Goal: Communication & Community: Ask a question

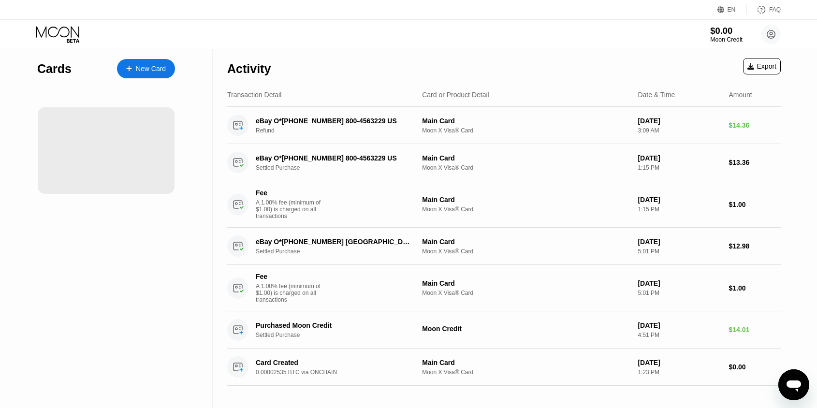
click at [719, 34] on div "$0.00" at bounding box center [726, 31] width 32 height 10
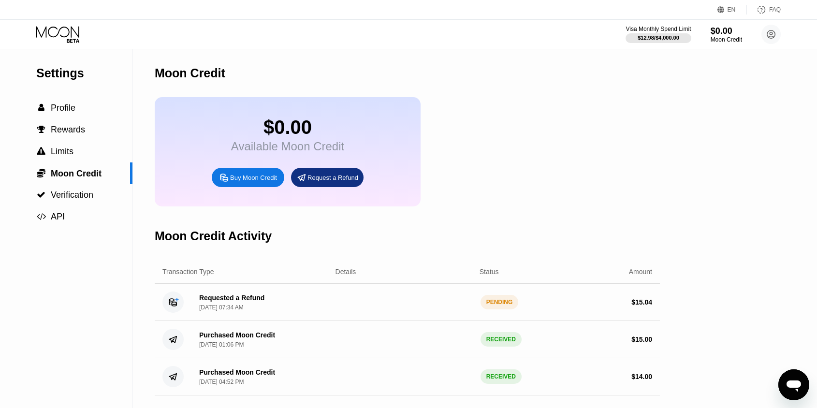
click at [230, 304] on div "Requested a Refund Aug 21, 2025, 07:34 AM" at bounding box center [231, 302] width 65 height 17
click at [231, 300] on div "Requested a Refund" at bounding box center [231, 298] width 65 height 8
click at [173, 302] on circle at bounding box center [173, 302] width 21 height 21
click at [353, 306] on div "Requested a Refund Aug 21, 2025, 07:34 AM PENDING $ 15.04" at bounding box center [407, 302] width 505 height 37
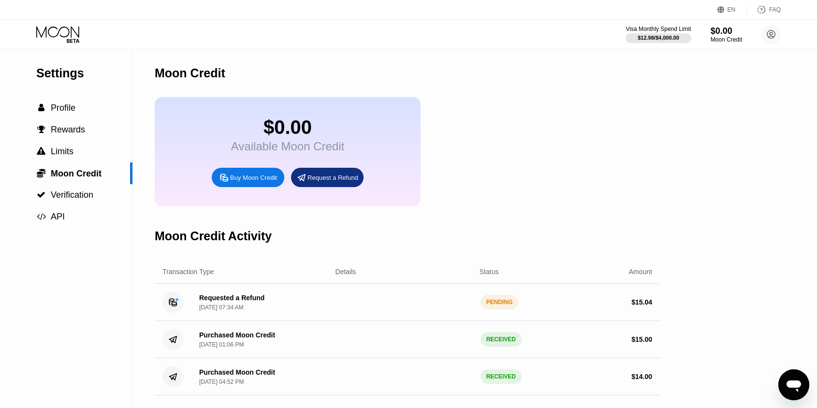
click at [517, 306] on div "$ 15.04" at bounding box center [584, 302] width 137 height 8
click at [504, 307] on div "PENDING" at bounding box center [500, 302] width 38 height 15
click at [795, 383] on icon "Open messaging window" at bounding box center [794, 387] width 15 height 12
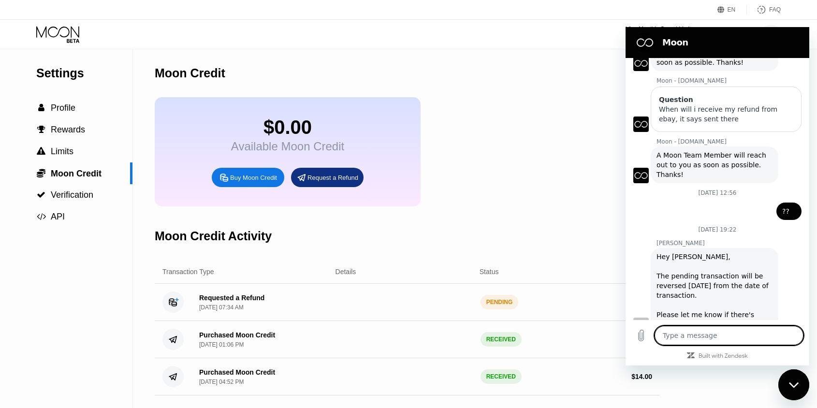
scroll to position [86, 0]
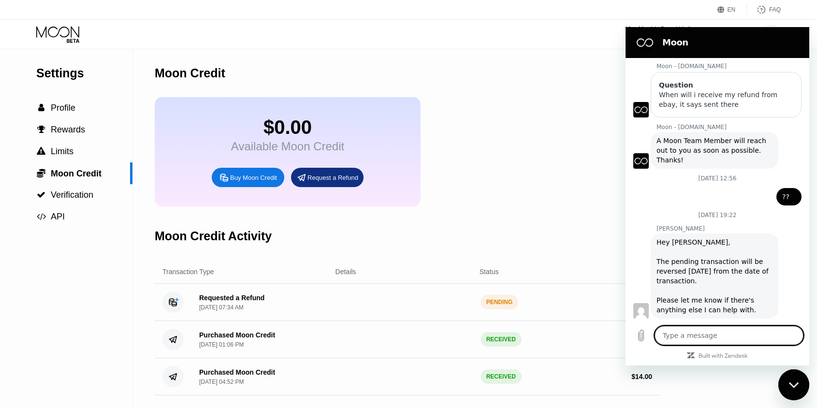
type textarea "h"
type textarea "x"
type textarea "he"
type textarea "x"
type textarea "hey"
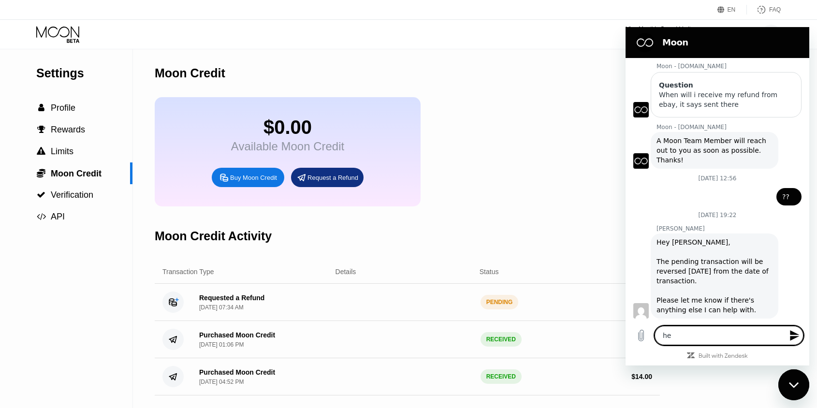
type textarea "x"
type textarea "hey"
type textarea "x"
type textarea "hey c"
type textarea "x"
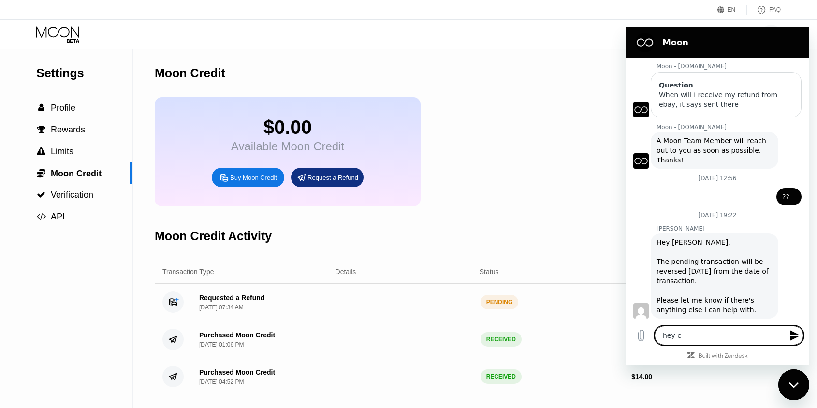
type textarea "hey ca"
type textarea "x"
type textarea "hey can"
type textarea "x"
type textarea "hey can"
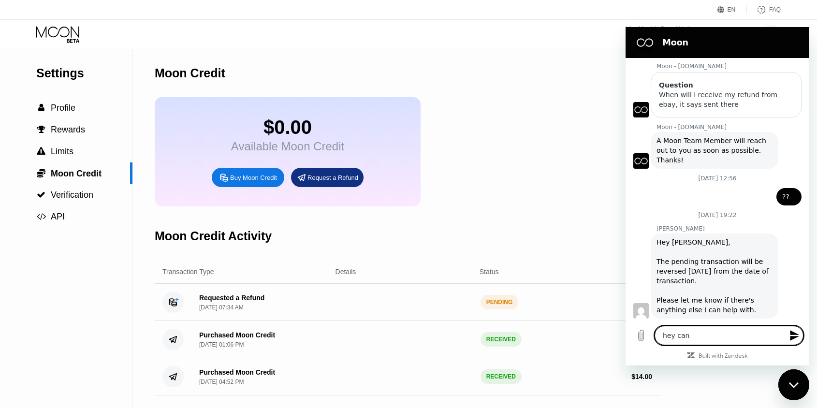
type textarea "x"
type textarea "hey can y"
type textarea "x"
type textarea "hey can yo"
type textarea "x"
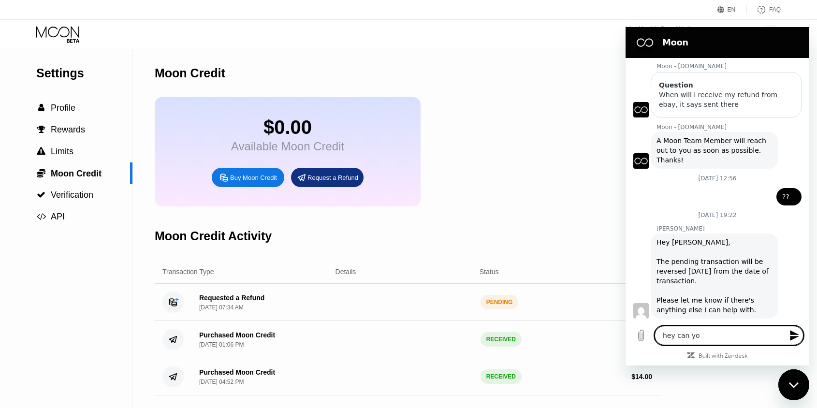
type textarea "hey can you"
type textarea "x"
type textarea "hey can you"
type textarea "x"
type textarea "hey can you c"
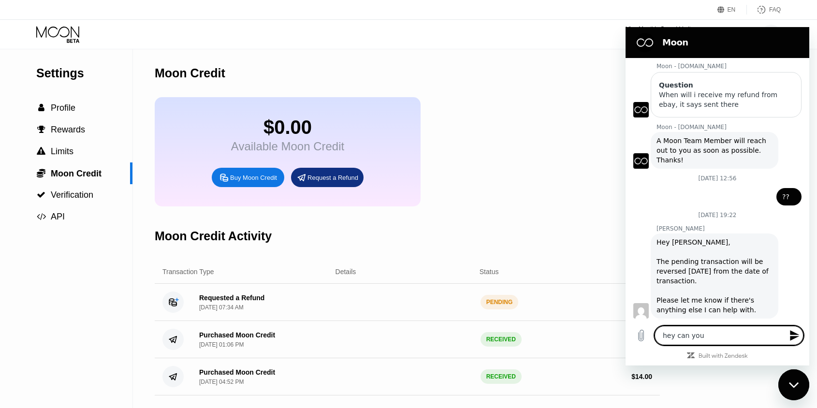
type textarea "x"
type textarea "hey can you cn"
type textarea "x"
type textarea "hey can you c"
type textarea "x"
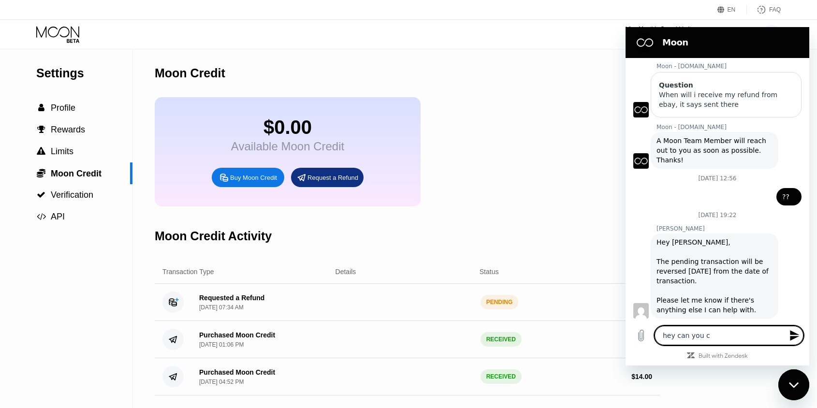
type textarea "hey can you ca"
type textarea "x"
type textarea "hey can you can"
type textarea "x"
type textarea "hey can you canc"
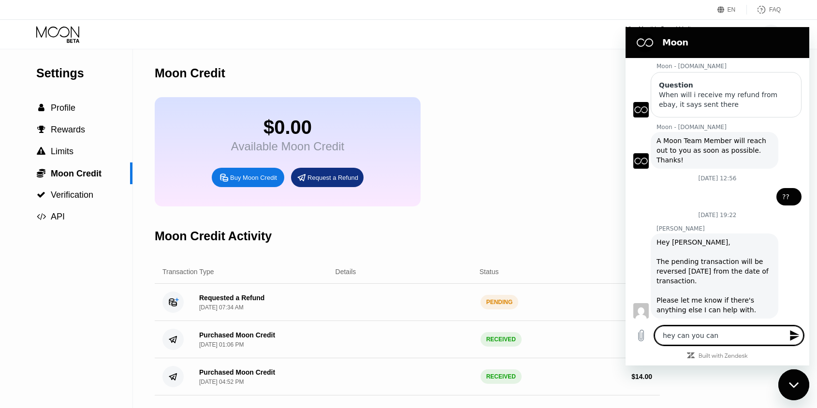
type textarea "x"
type textarea "hey can you cance"
type textarea "x"
type textarea "hey can you cancel"
type textarea "x"
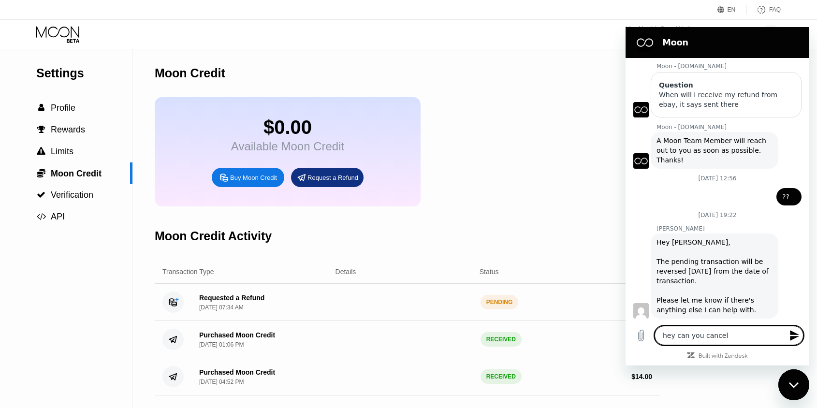
type textarea "hey can you cancel"
type textarea "x"
type textarea "hey can you cancel t"
type textarea "x"
type textarea "hey can you cancel th"
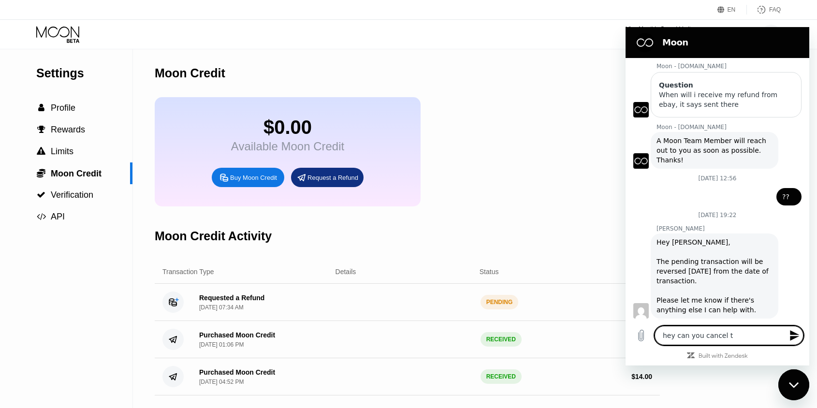
type textarea "x"
type textarea "hey can you cancel the"
type textarea "x"
type textarea "hey can you cancel the"
type textarea "x"
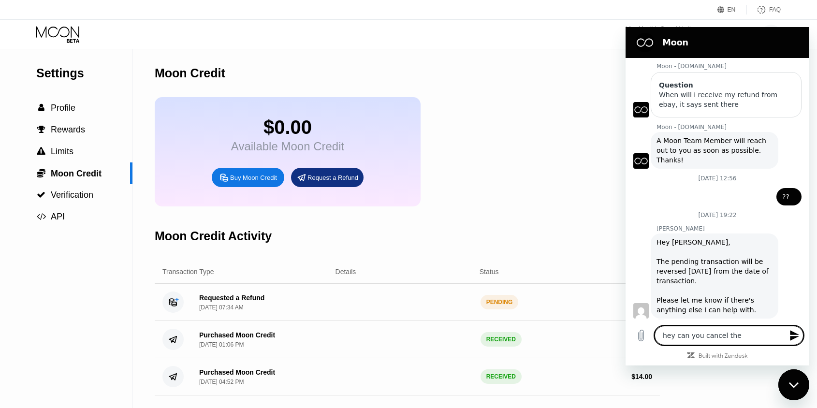
type textarea "hey can you cancel the r"
type textarea "x"
type textarea "hey can you cancel the re"
type textarea "x"
type textarea "hey can you cancel the req"
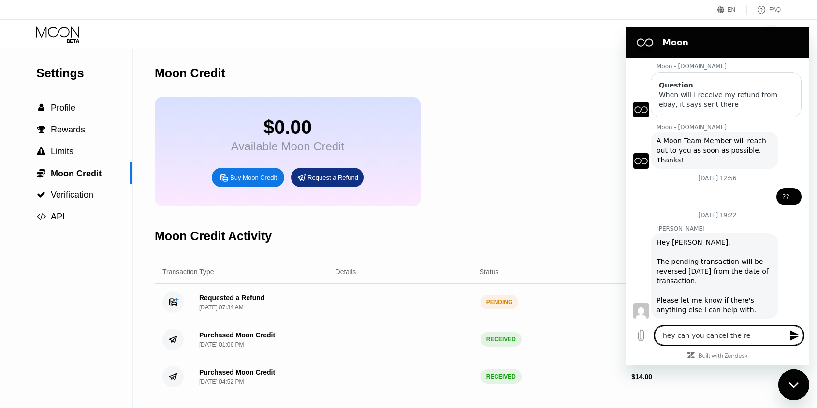
type textarea "x"
type textarea "hey can you cancel the requ"
type textarea "x"
type textarea "hey can you cancel the reque"
type textarea "x"
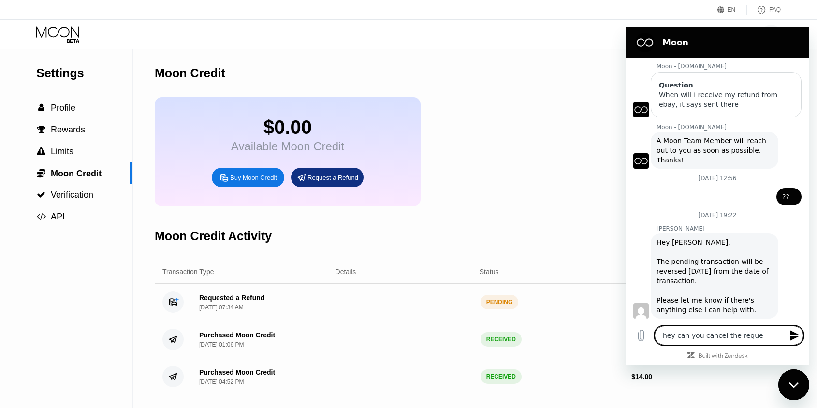
type textarea "hey can you cancel the reques"
type textarea "x"
type textarea "hey can you cancel the request"
type textarea "x"
type textarea "hey can you cancel the requeste"
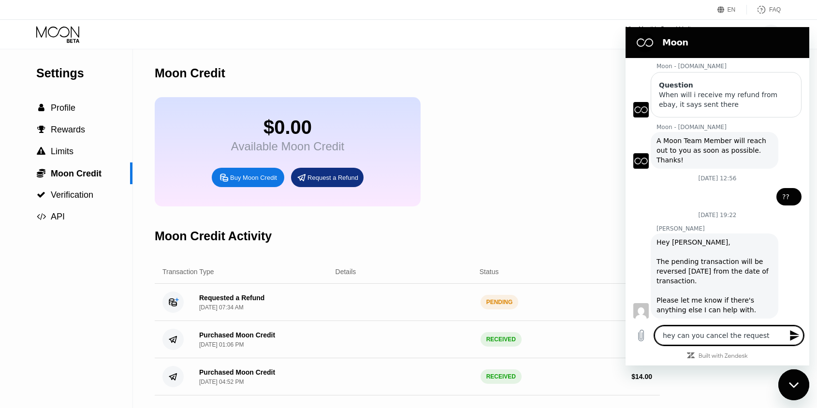
type textarea "x"
type textarea "hey can you cancel the requested"
type textarea "x"
type textarea "hey can you cancel the requested"
type textarea "x"
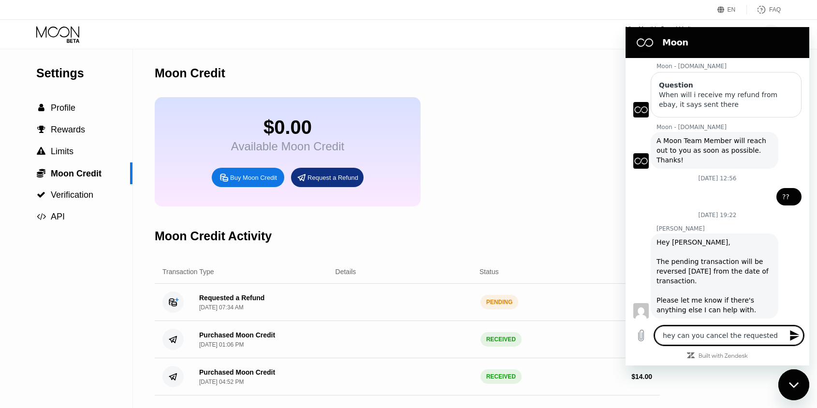
type textarea "hey can you cancel the requested r"
type textarea "x"
type textarea "hey can you cancel the requested re"
type textarea "x"
type textarea "hey can you cancel the requested ref"
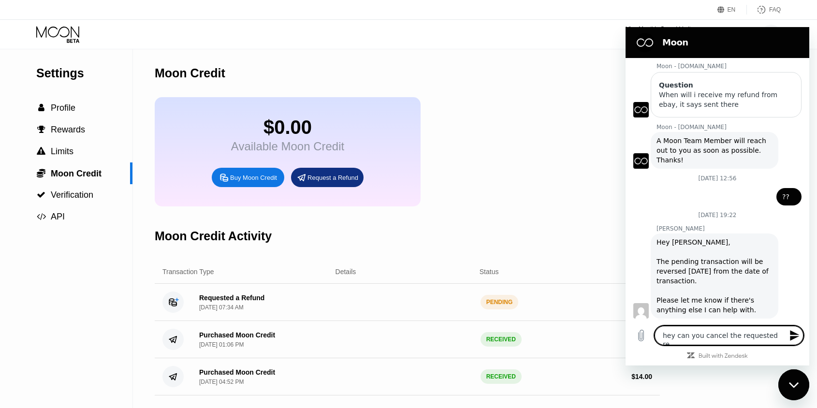
type textarea "x"
type textarea "hey can you cancel the requested refu"
type textarea "x"
type textarea "hey can you cancel the requested refun"
type textarea "x"
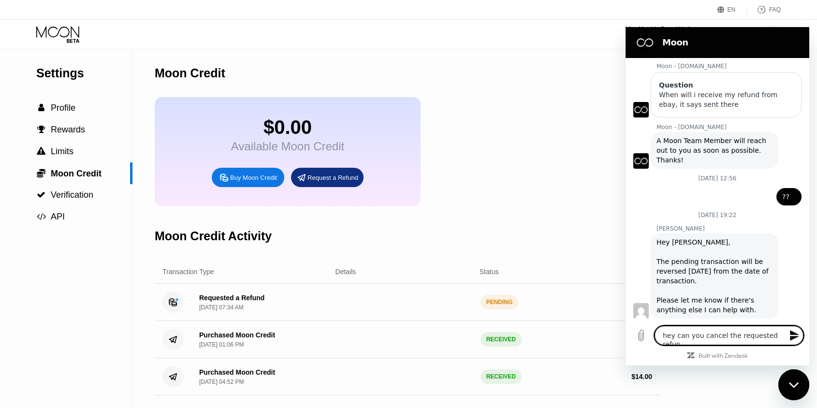
type textarea "hey can you cancel the requested refund"
type textarea "x"
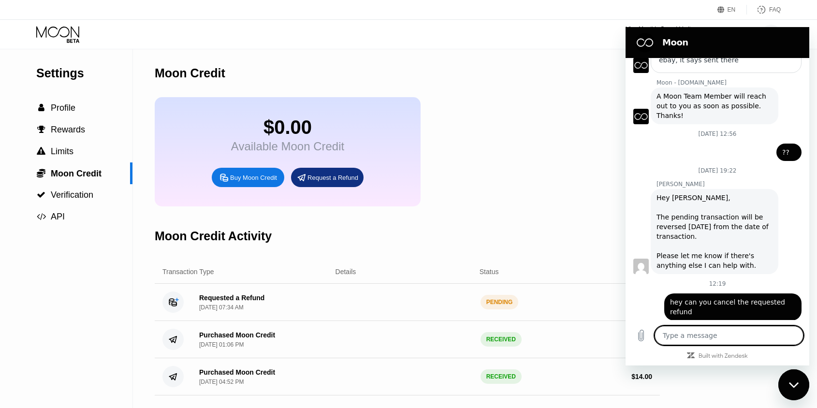
scroll to position [132, 0]
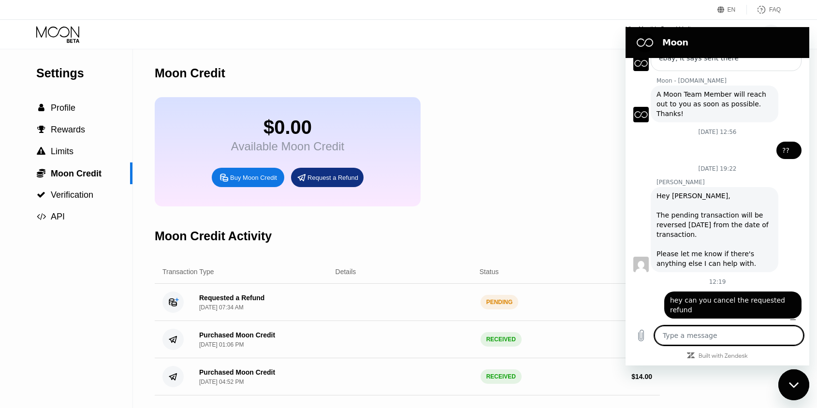
click at [695, 332] on textarea at bounding box center [729, 335] width 149 height 19
click at [561, 207] on div "$0.00 Available Moon Credit Buy Moon Credit Request a Refund" at bounding box center [407, 151] width 505 height 109
click at [790, 387] on icon "Close messaging window" at bounding box center [794, 385] width 10 height 6
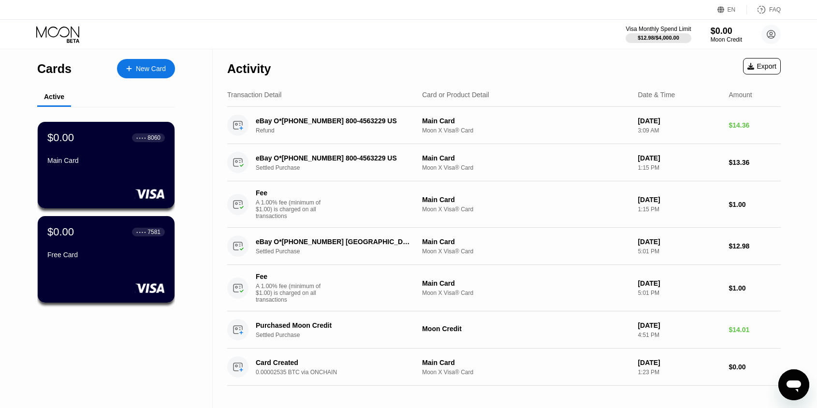
click at [790, 383] on icon "Open messaging window" at bounding box center [794, 387] width 15 height 12
type textarea "x"
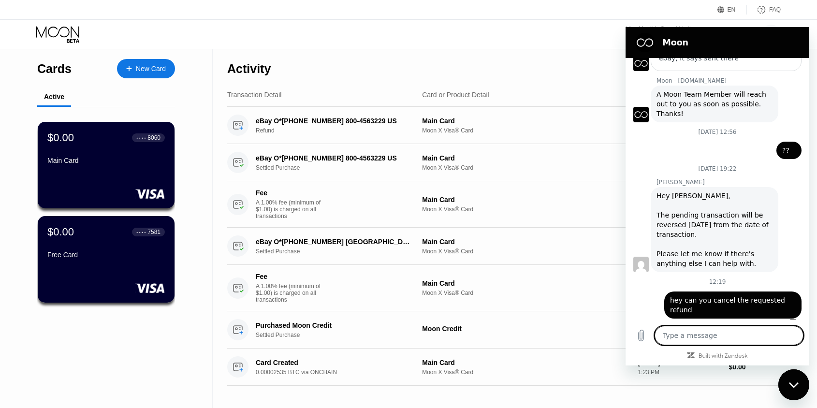
click at [695, 298] on div "says: hey can you cancel the requested refund" at bounding box center [733, 305] width 137 height 27
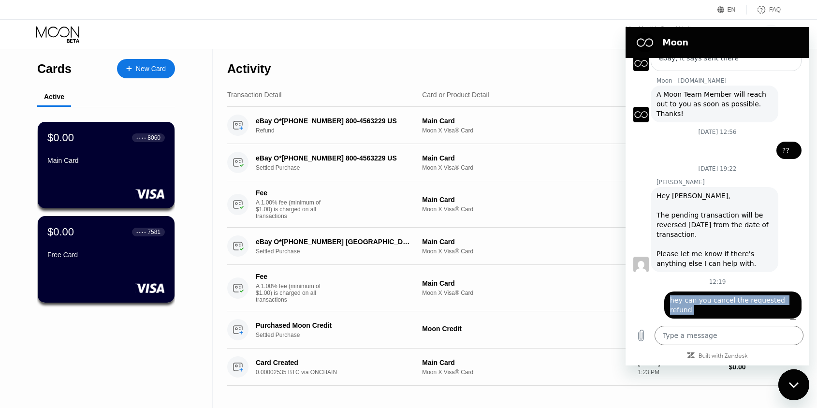
click at [695, 298] on div "says: hey can you cancel the requested refund" at bounding box center [733, 305] width 137 height 27
click at [706, 319] on div "Sent · Just now" at bounding box center [714, 323] width 176 height 9
click at [709, 334] on textarea at bounding box center [729, 335] width 149 height 19
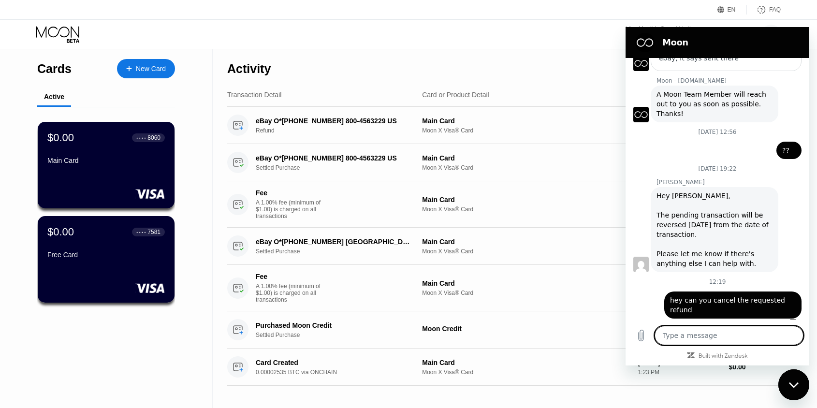
type textarea "i"
type textarea "x"
type textarea "i"
type textarea "x"
type textarea "i"
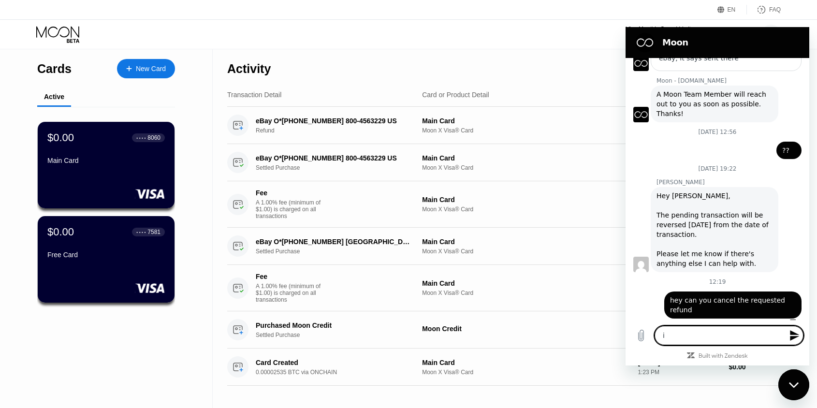
type textarea "x"
type textarea "i"
type textarea "x"
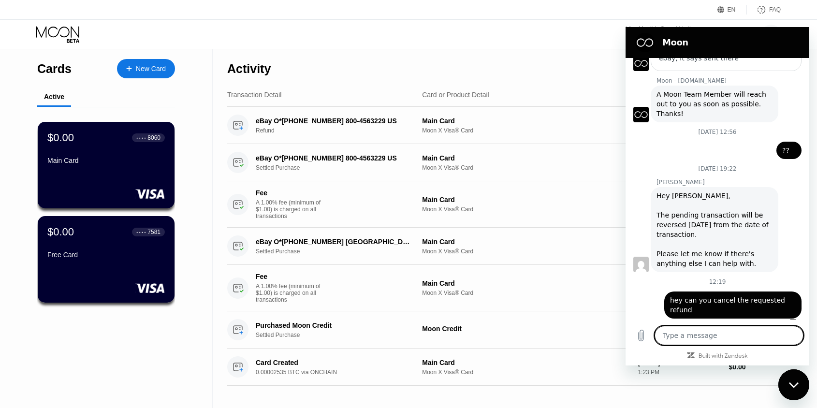
type textarea "r"
type textarea "x"
type textarea "re"
type textarea "x"
type textarea "r"
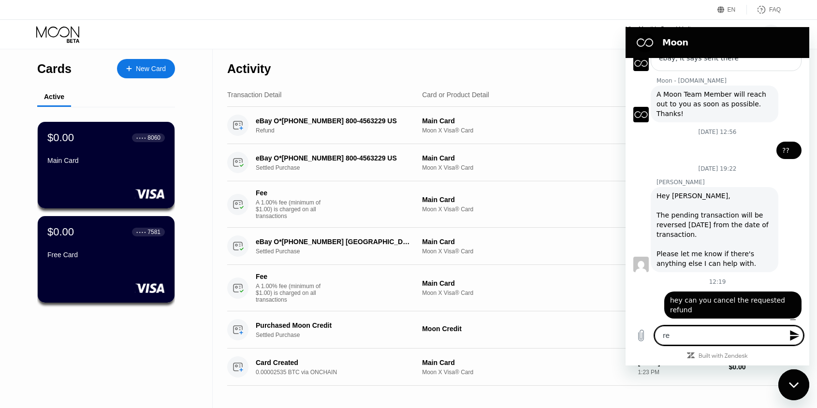
type textarea "x"
type textarea "r"
type textarea "x"
type textarea "re"
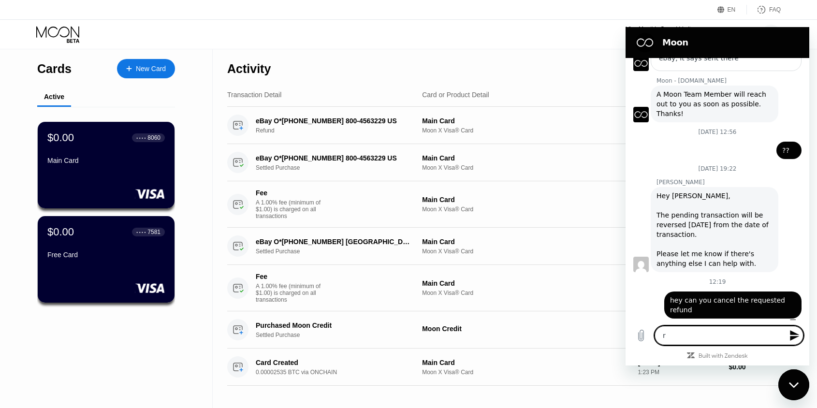
type textarea "x"
type textarea "red"
type textarea "x"
type textarea "re"
type textarea "x"
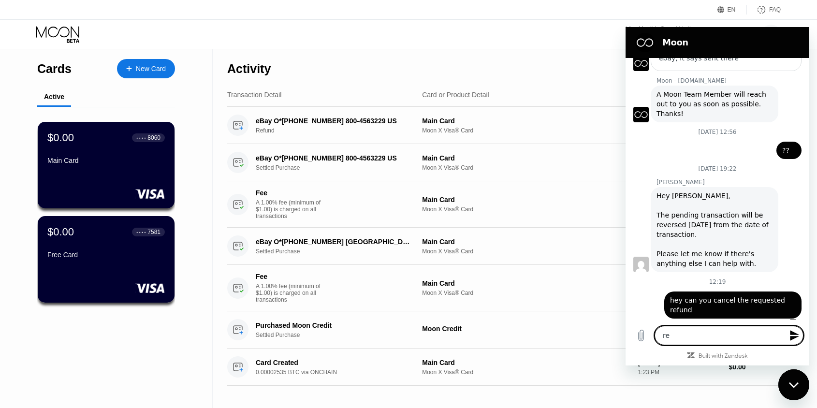
type textarea "ref"
type textarea "x"
type textarea "refu"
type textarea "x"
type textarea "refun"
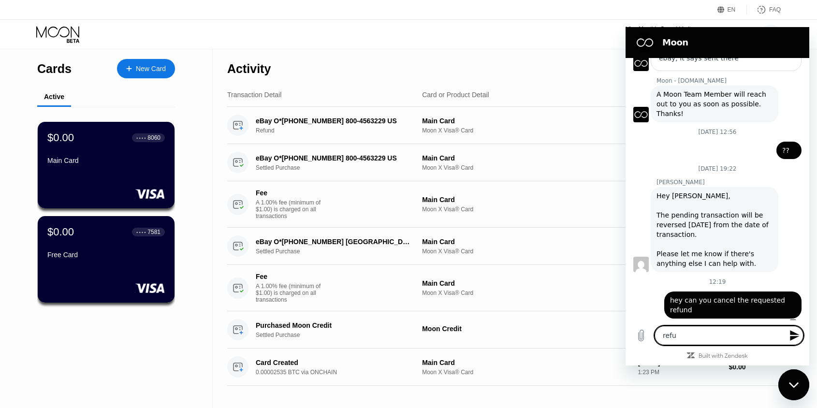
type textarea "x"
type textarea "refund"
type textarea "x"
type textarea "refund"
type textarea "x"
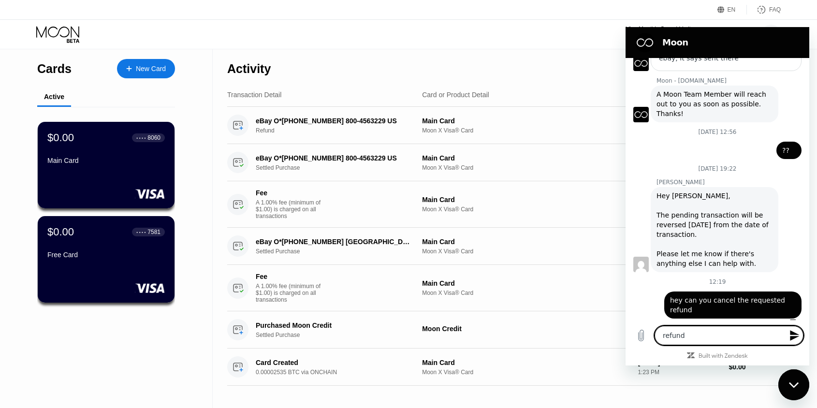
type textarea "refund w"
type textarea "x"
type textarea "refund wi"
type textarea "x"
type textarea "refund wit"
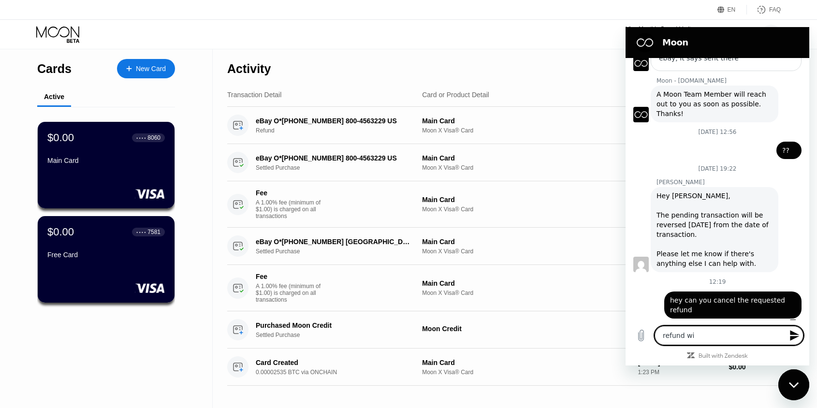
type textarea "x"
type textarea "refund with"
type textarea "x"
type textarea "refund with"
type textarea "x"
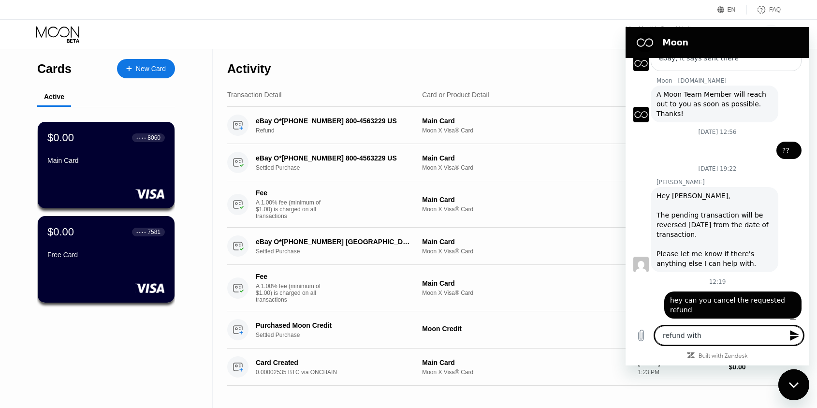
type textarea "refund with i"
type textarea "x"
type textarea "refund with"
type textarea "x"
type textarea "refund with n"
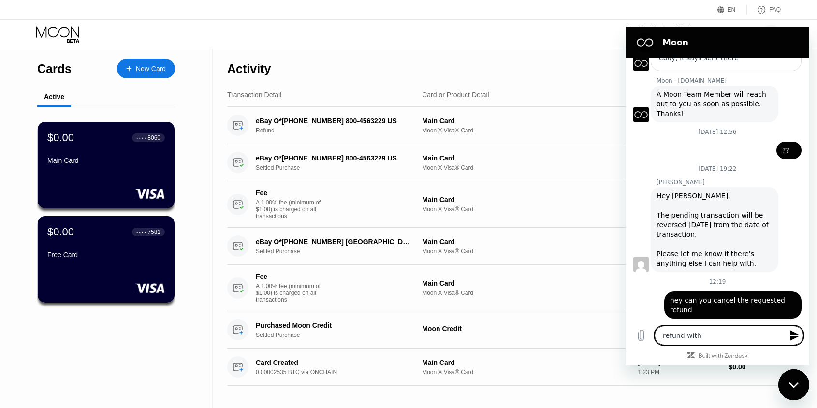
type textarea "x"
type textarea "refund with nb"
type textarea "x"
type textarea "refund with n"
type textarea "x"
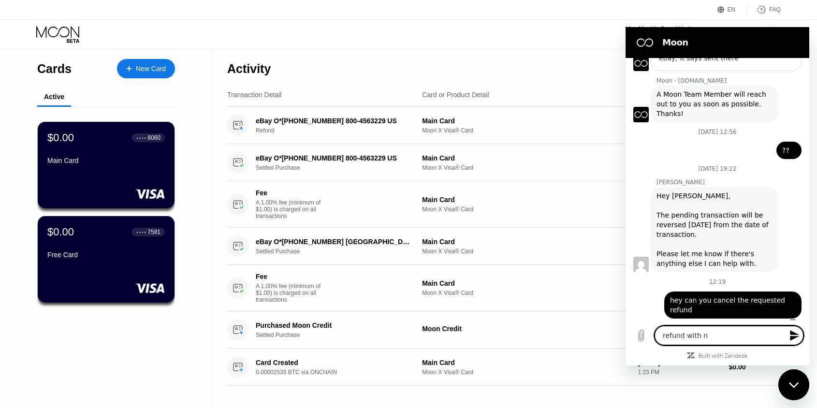
type textarea "refund with"
type textarea "x"
type textarea "refund with b"
type textarea "x"
type textarea "refund with bi"
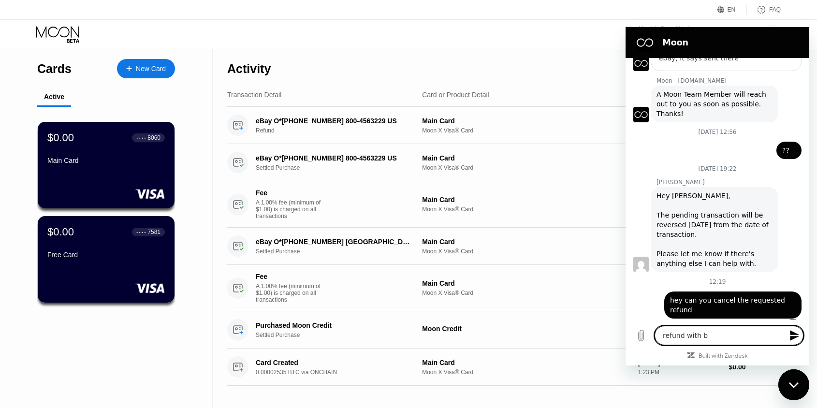
type textarea "x"
type textarea "refund with bit"
type textarea "x"
type textarea "refund with bitc"
type textarea "x"
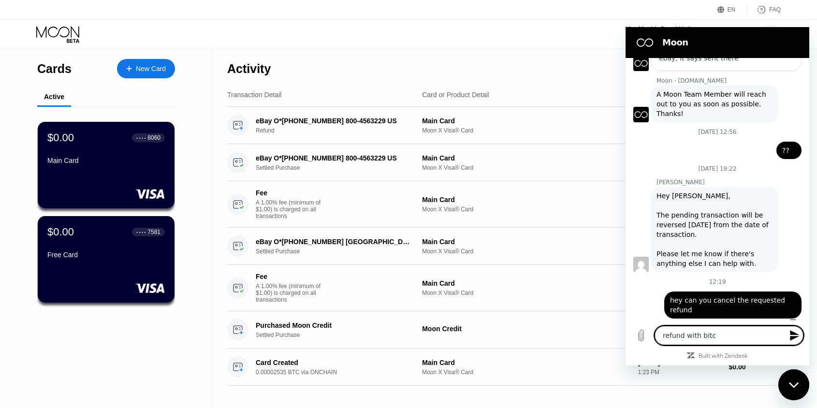
type textarea "refund with bitco"
type textarea "x"
type textarea "refund with bitcoi"
type textarea "x"
type textarea "refund with bitcoin"
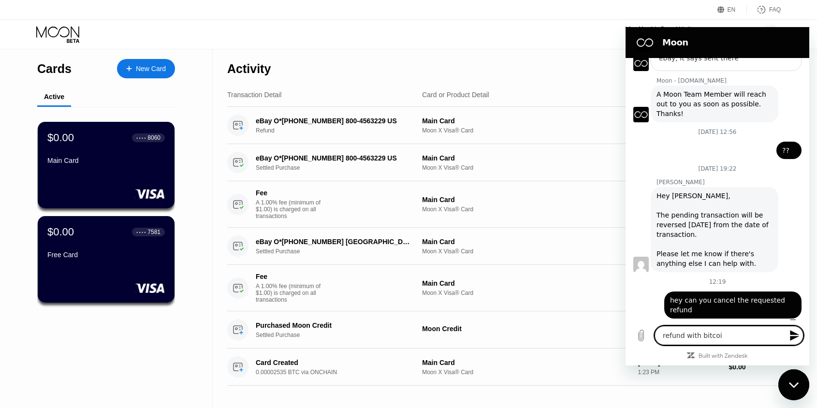
type textarea "x"
type textarea "refund with bitcoin"
type textarea "x"
type textarea "refund with bitcoin t"
type textarea "x"
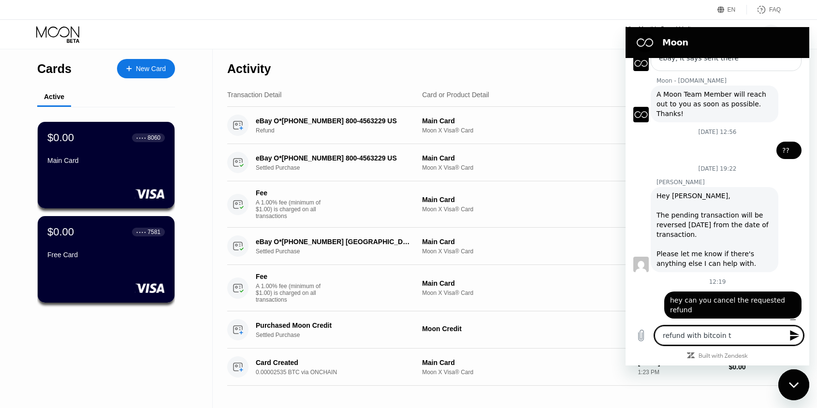
type textarea "refund with bitcoin to"
type textarea "x"
type textarea "refund with bitcoin to"
type textarea "x"
type textarea "refund with bitcoin to m"
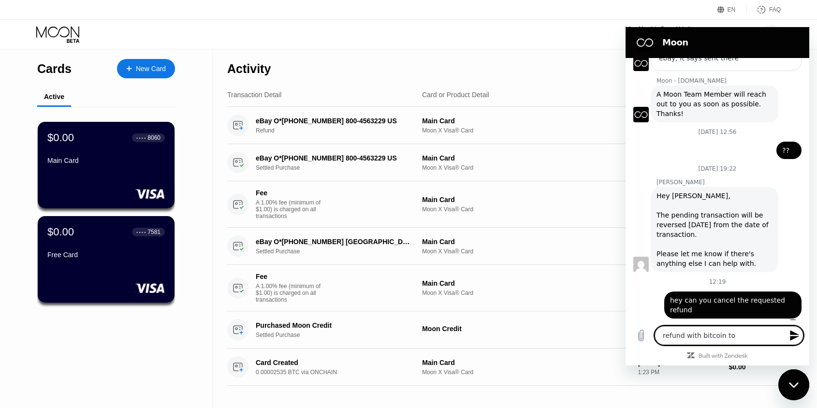
type textarea "x"
type textarea "refund with bitcoin to my"
type textarea "x"
type textarea "refund with bitcoin to my"
type textarea "x"
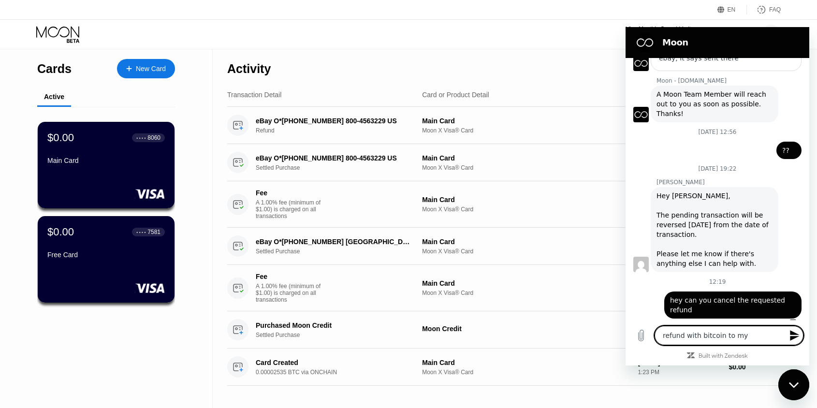
type textarea "refund with bitcoin to my w"
type textarea "x"
type textarea "refund with bitcoin to my wa"
type textarea "x"
type textarea "refund with bitcoin to my wal"
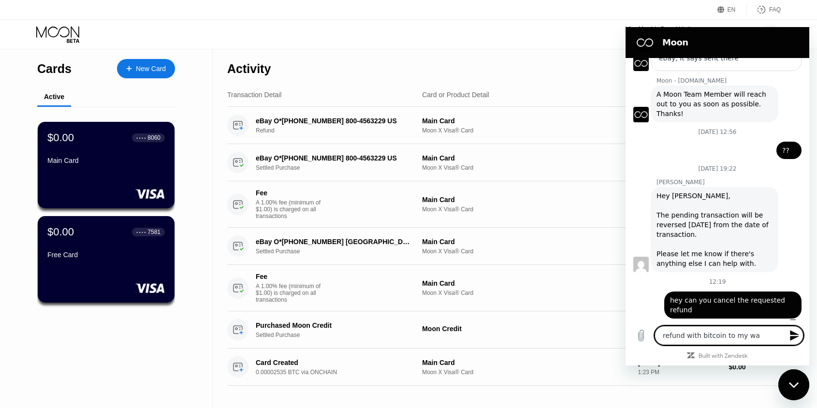
type textarea "x"
type textarea "refund with bitcoin to my wall"
type textarea "x"
type textarea "refund with bitcoin to my walle"
type textarea "x"
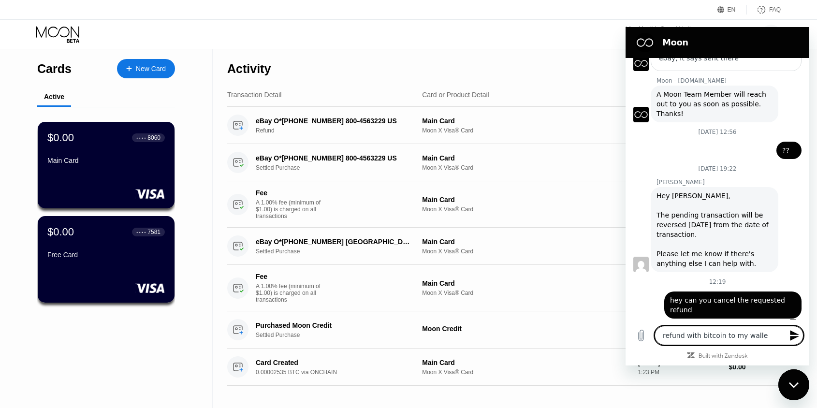
type textarea "refund with bitcoin to my wallet"
type textarea "x"
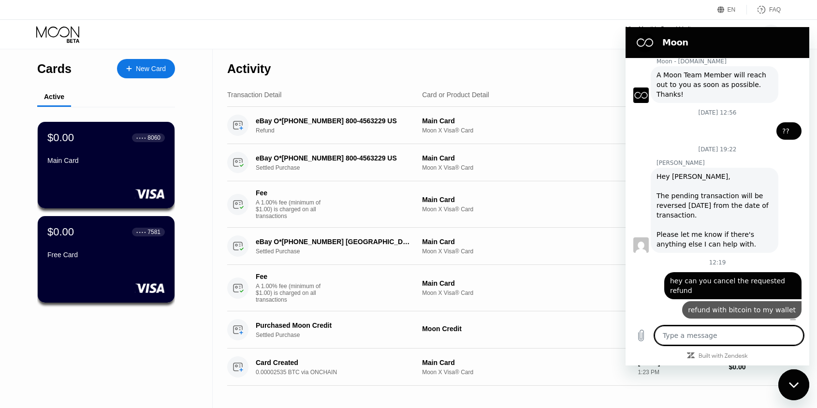
type textarea "x"
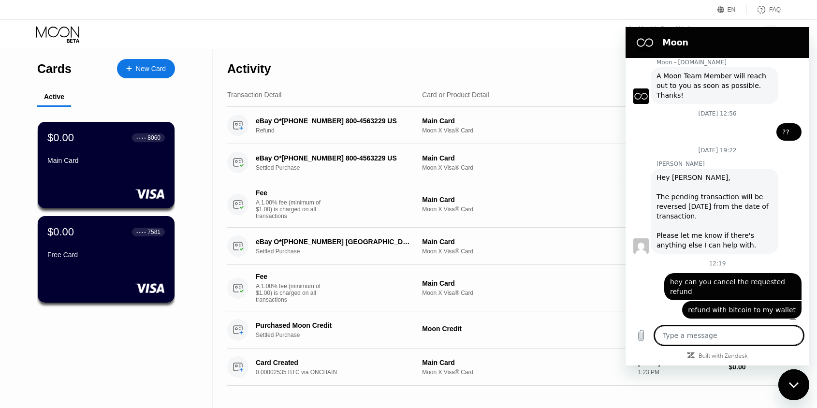
click at [720, 345] on textarea at bounding box center [729, 335] width 149 height 19
type textarea "c"
type textarea "x"
type textarea "ca"
type textarea "x"
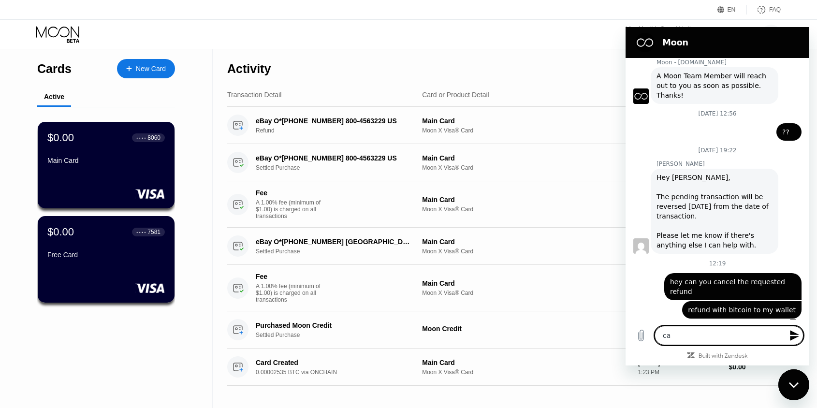
type textarea "can"
type textarea "x"
type textarea "canc"
type textarea "x"
type textarea "cance"
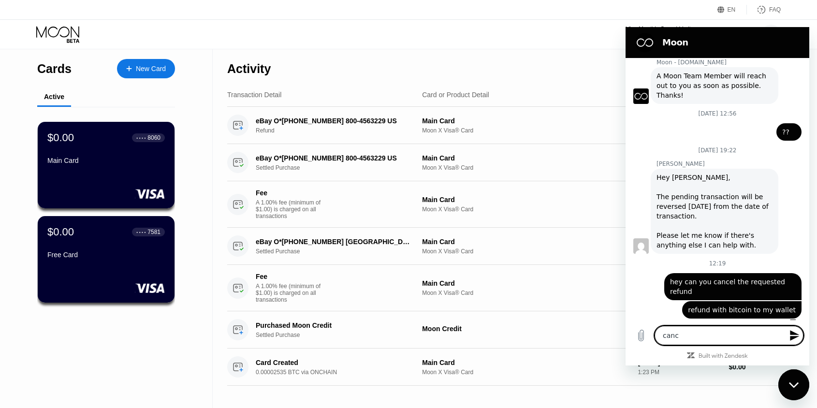
type textarea "x"
type textarea "cancel"
type textarea "x"
type textarea "cancel"
type textarea "x"
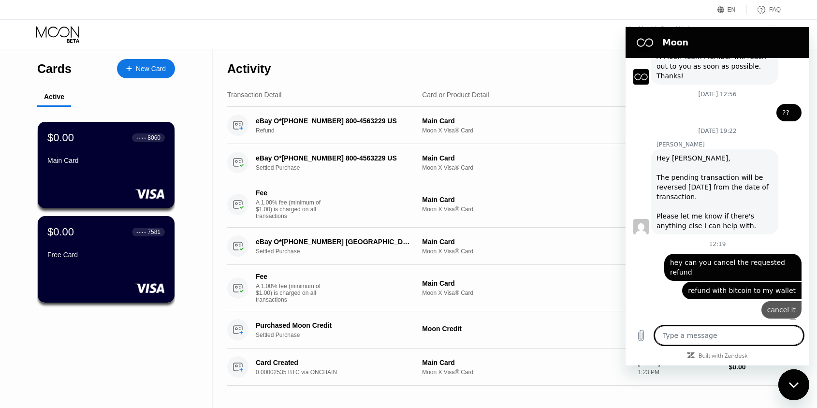
scroll to position [169, 0]
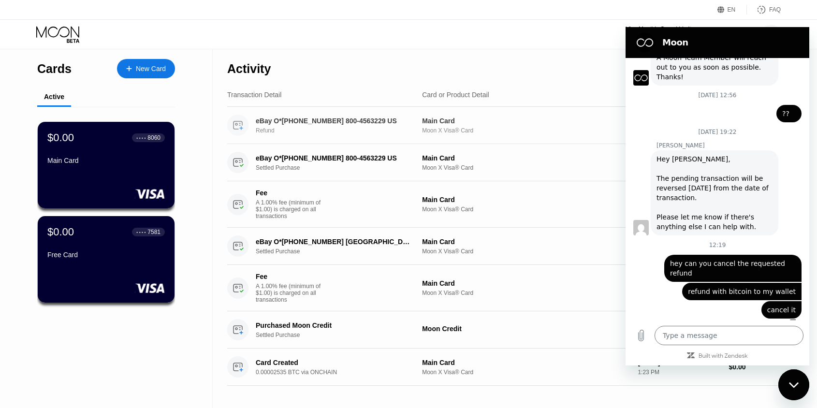
click at [556, 110] on div "eBay O*15-13461-91832 800-4563229 US Refund Main Card Moon X Visa® Card Aug 21,…" at bounding box center [504, 125] width 554 height 37
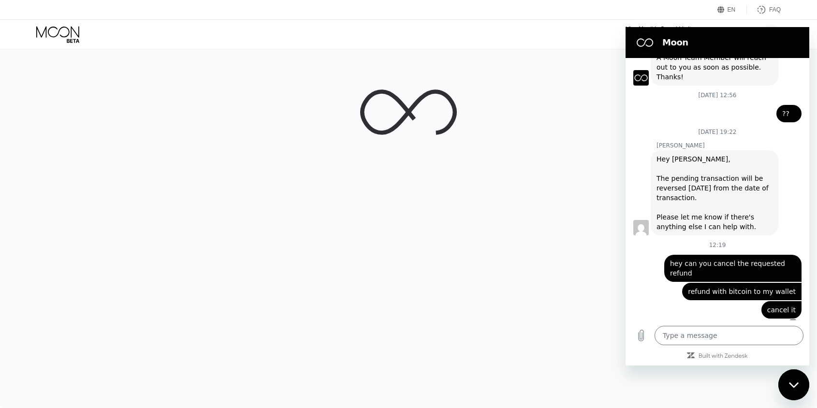
click at [783, 372] on div at bounding box center [408, 228] width 817 height 359
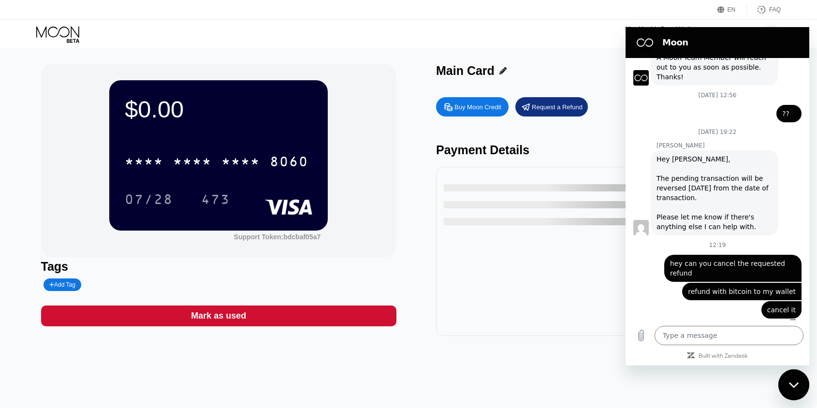
click at [790, 386] on icon "Close messaging window" at bounding box center [794, 385] width 10 height 6
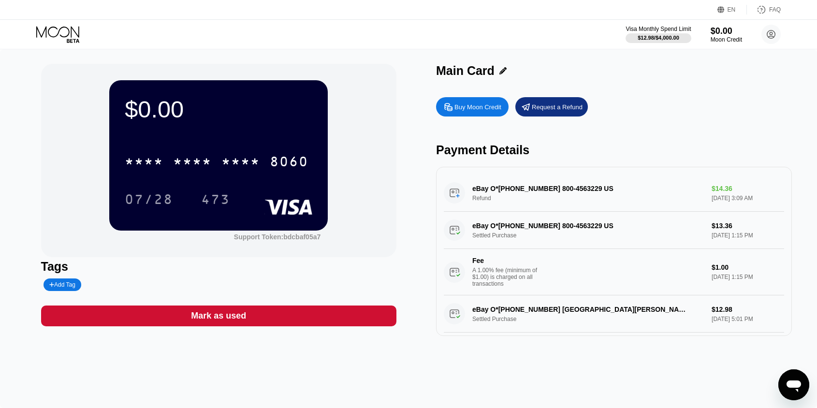
scroll to position [170, 0]
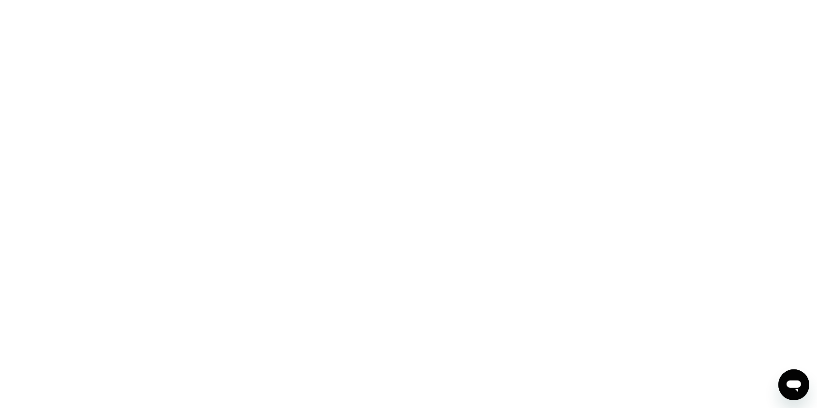
click at [794, 381] on icon "Open messaging window" at bounding box center [794, 387] width 15 height 12
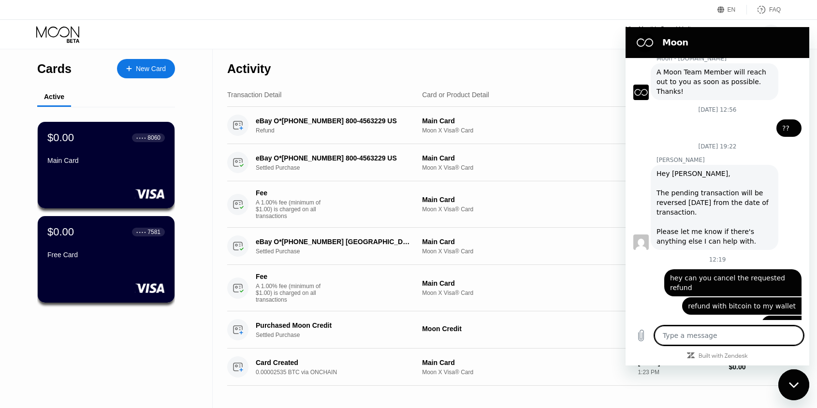
scroll to position [169, 0]
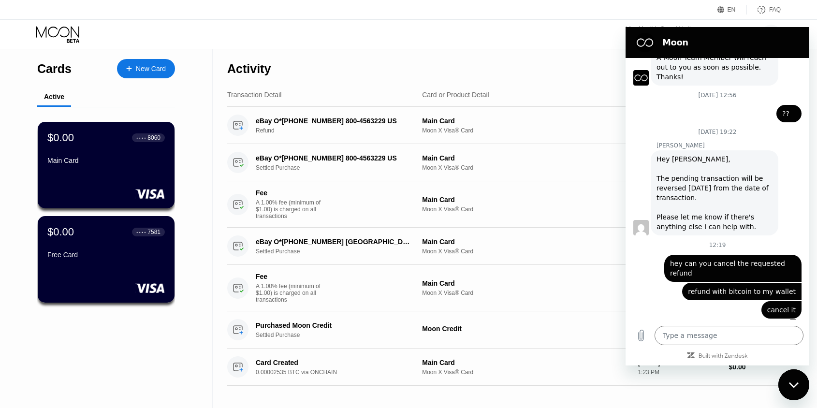
click at [790, 377] on div "Close messaging window" at bounding box center [794, 384] width 29 height 29
type textarea "x"
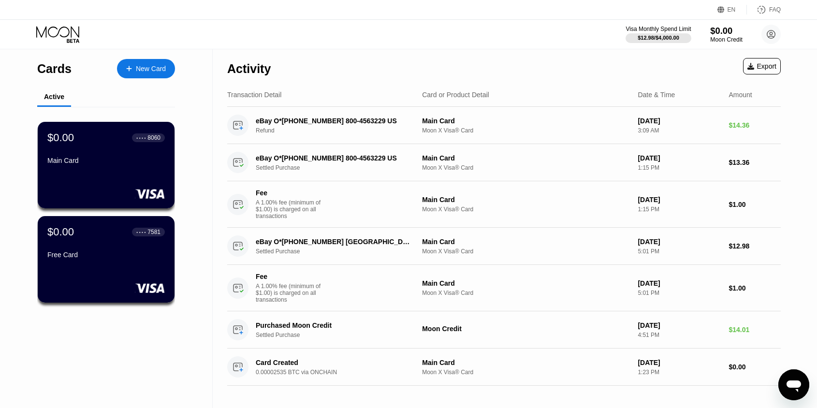
click at [722, 30] on div "$0.00" at bounding box center [726, 31] width 32 height 10
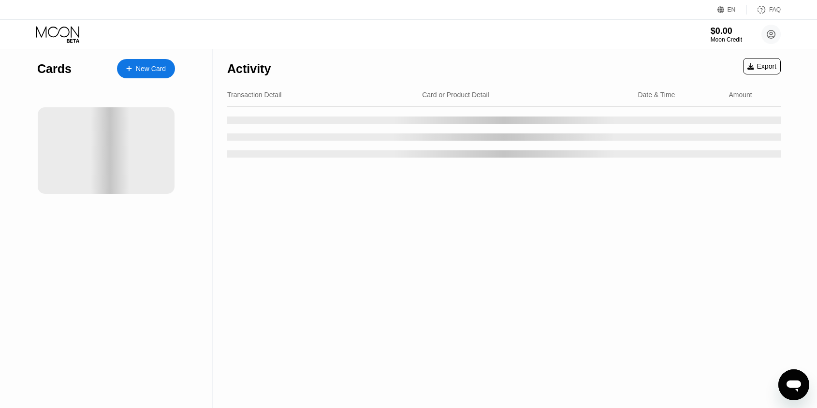
click at [795, 386] on icon "Open messaging window" at bounding box center [794, 387] width 15 height 12
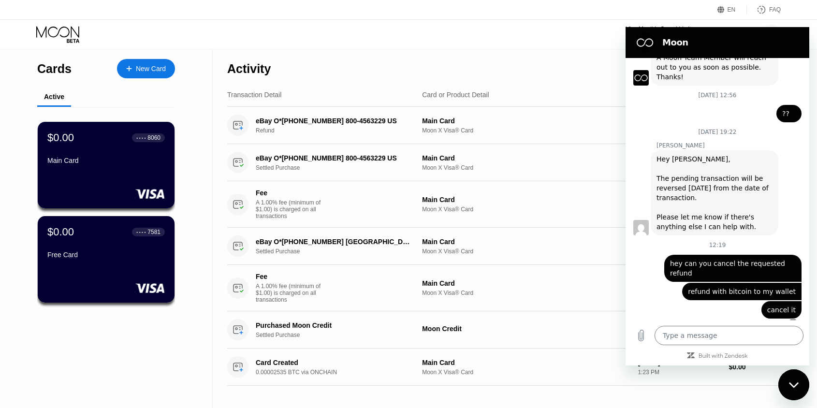
click at [587, 49] on div "Activity Export" at bounding box center [504, 66] width 554 height 34
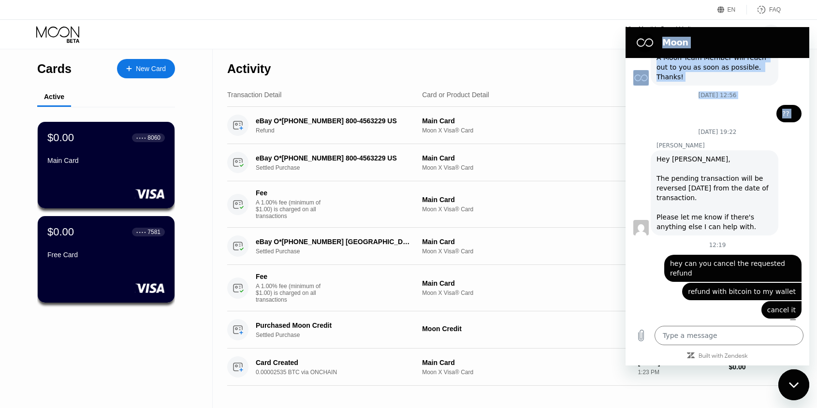
drag, startPoint x: 659, startPoint y: 41, endPoint x: 659, endPoint y: 157, distance: 116.1
click at [659, 157] on div "Moon 20 August at 11:37 Moon - paywithmoon.com Moon - paywithmoon.com says: Hey…" at bounding box center [718, 196] width 184 height 339
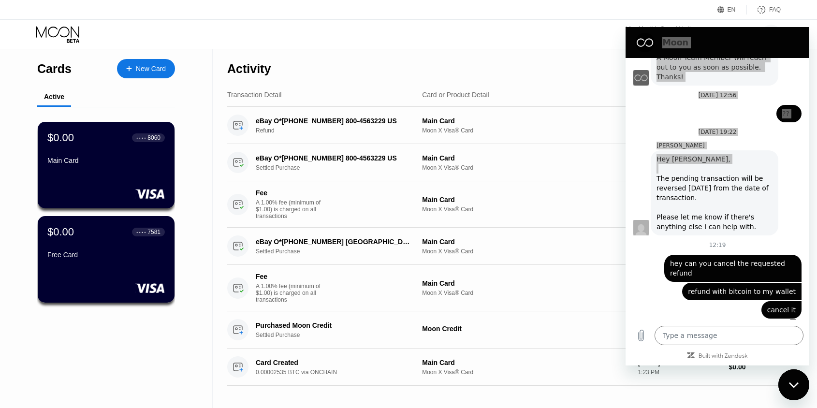
drag, startPoint x: 798, startPoint y: 387, endPoint x: 1550, endPoint y: 704, distance: 816.5
click at [798, 387] on icon "Close messaging window" at bounding box center [794, 385] width 10 height 6
type textarea "x"
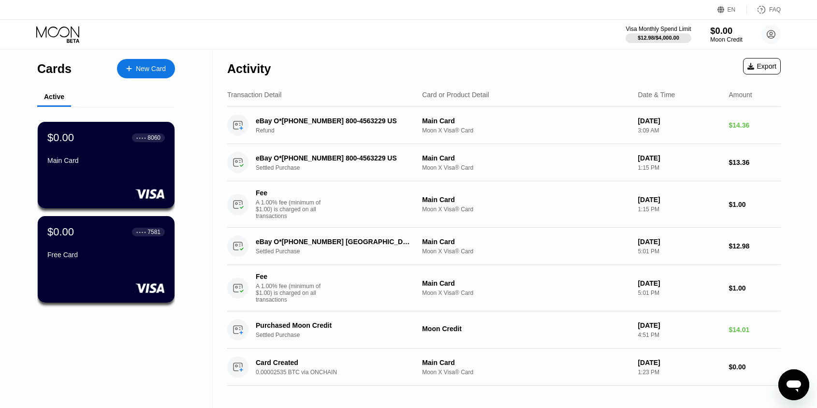
click at [732, 34] on div "$0.00" at bounding box center [726, 31] width 32 height 10
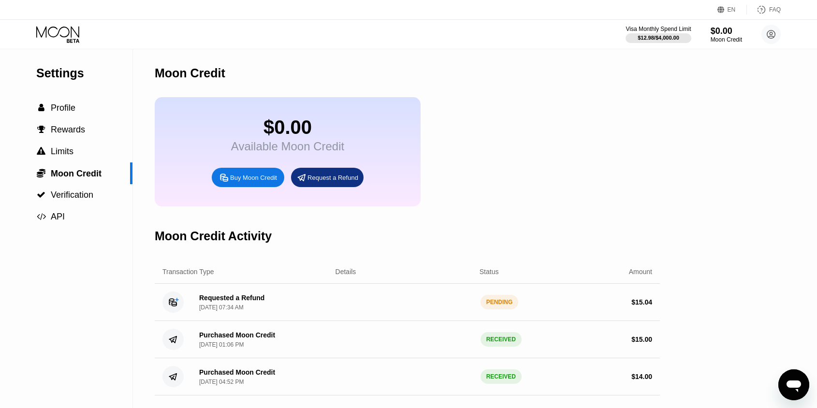
click at [232, 299] on div "Requested a Refund" at bounding box center [231, 298] width 65 height 8
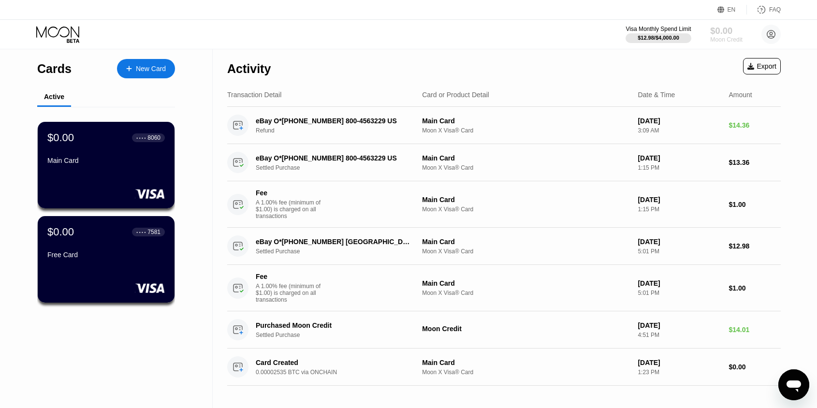
click at [728, 30] on div "$0.00" at bounding box center [726, 31] width 32 height 10
